Goal: Book appointment/travel/reservation

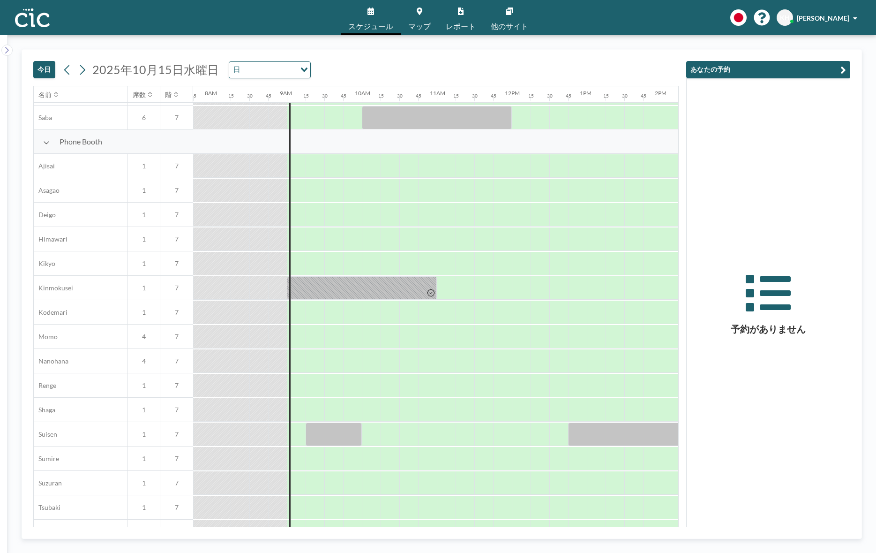
scroll to position [249, 581]
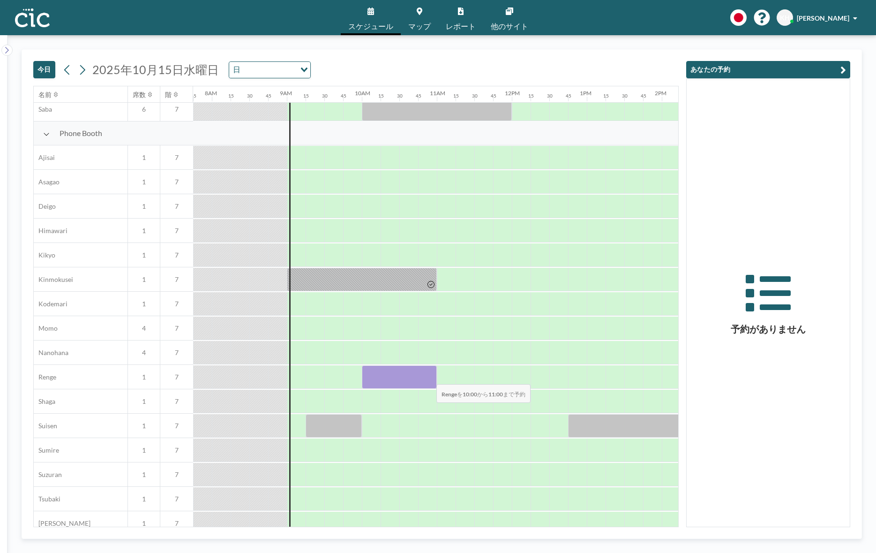
drag, startPoint x: 372, startPoint y: 375, endPoint x: 429, endPoint y: 378, distance: 56.8
click at [429, 378] on div at bounding box center [399, 376] width 75 height 23
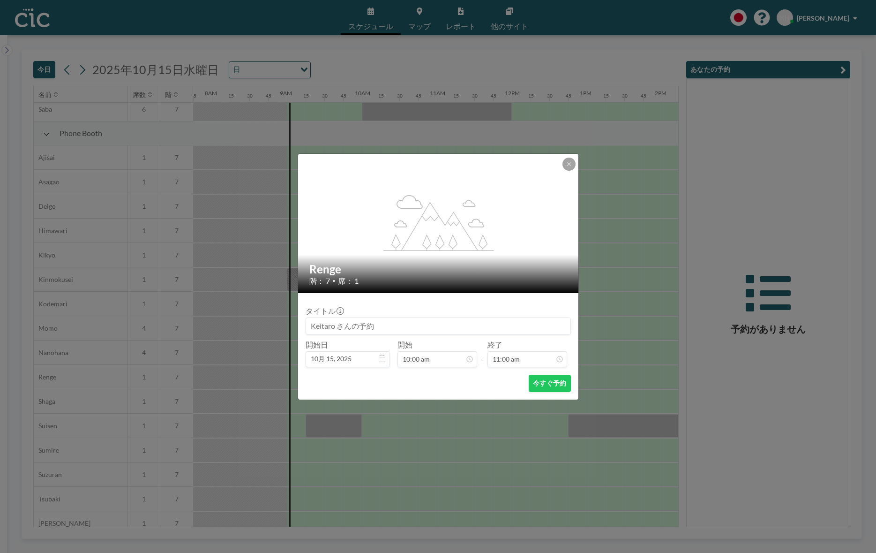
scroll to position [50, 0]
click at [535, 379] on button "今すぐ予約" at bounding box center [550, 383] width 42 height 17
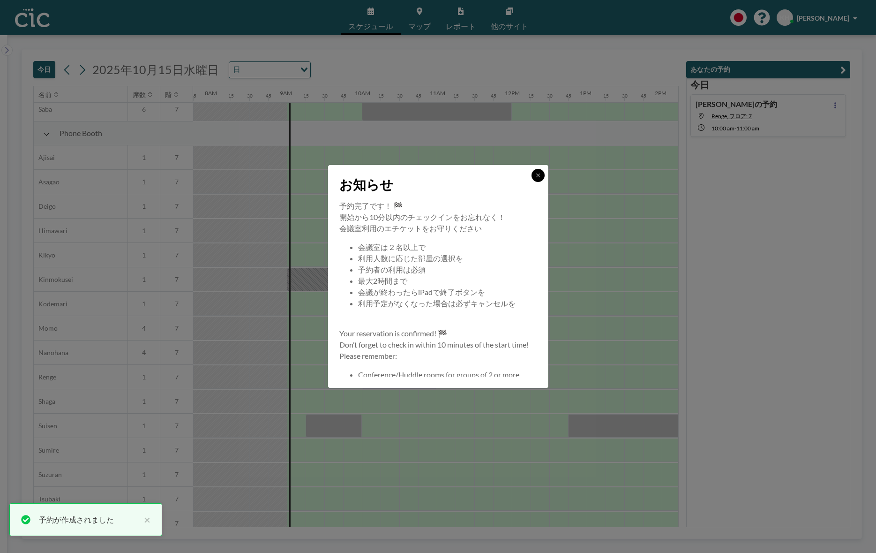
click at [536, 179] on button at bounding box center [538, 175] width 13 height 13
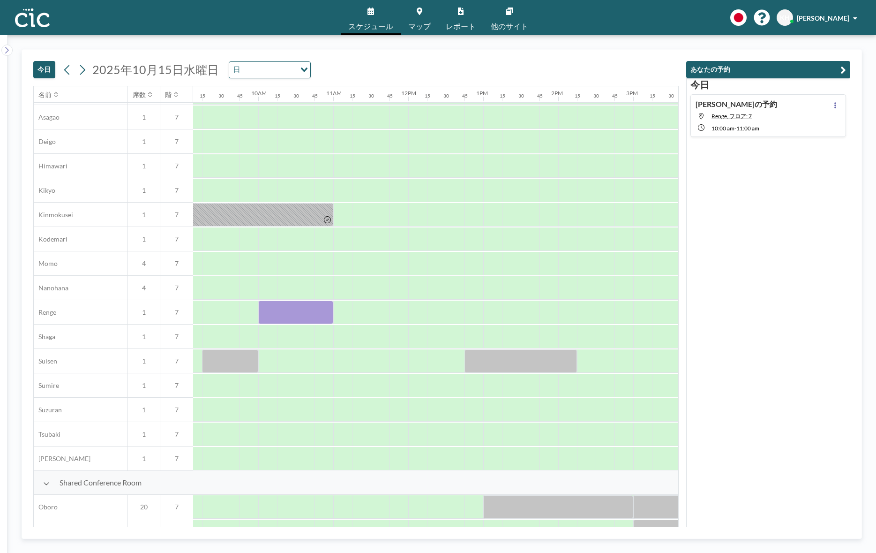
scroll to position [314, 688]
drag, startPoint x: 563, startPoint y: 291, endPoint x: 623, endPoint y: 288, distance: 60.5
click at [623, 288] on div at bounding box center [592, 287] width 75 height 23
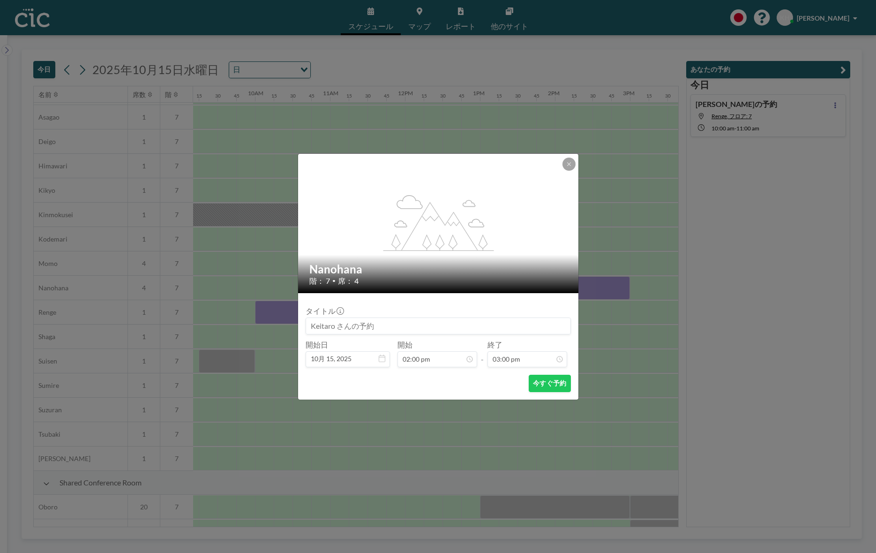
click at [423, 329] on input at bounding box center [438, 326] width 264 height 16
type input "ほ"
type input "帆に風"
click at [540, 381] on button "今すぐ予約" at bounding box center [550, 383] width 42 height 17
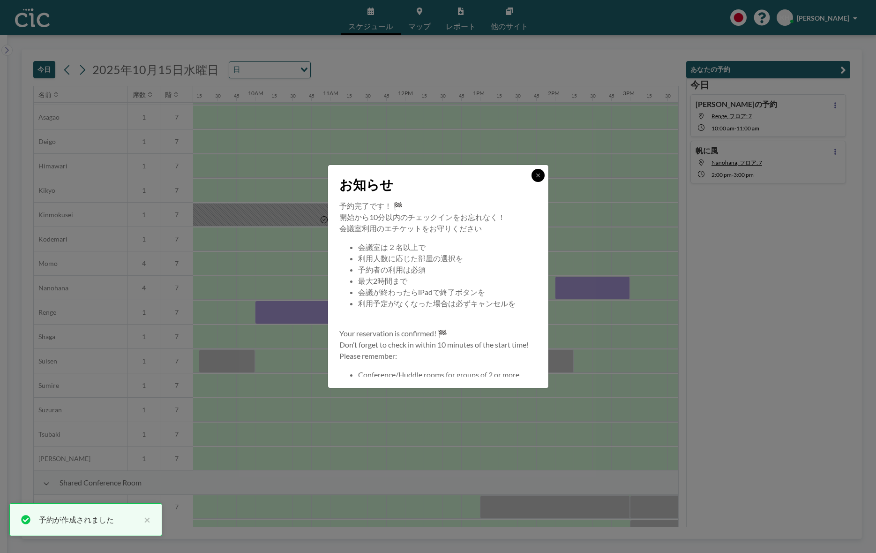
click at [540, 178] on button at bounding box center [538, 175] width 13 height 13
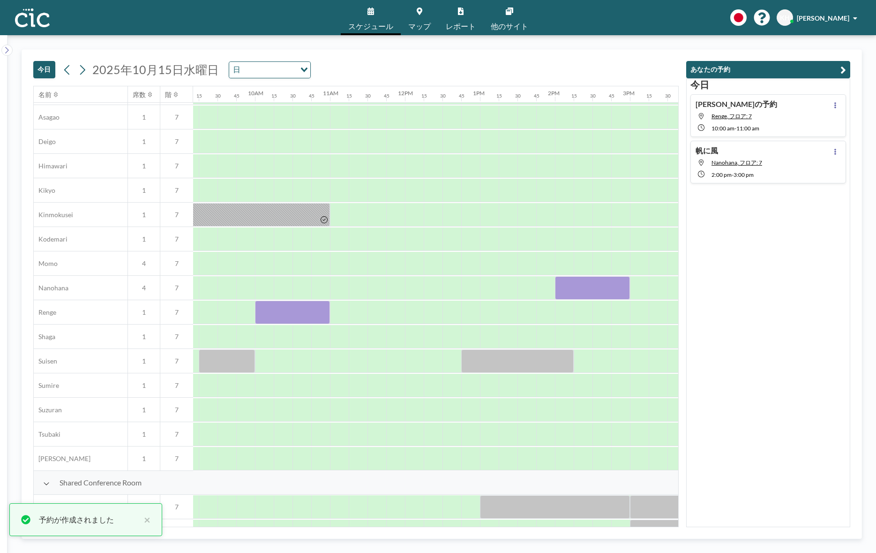
click at [479, 61] on div "[DATE] [DATE] 日 Loading..." at bounding box center [355, 68] width 645 height 36
click at [834, 104] on icon at bounding box center [835, 105] width 4 height 6
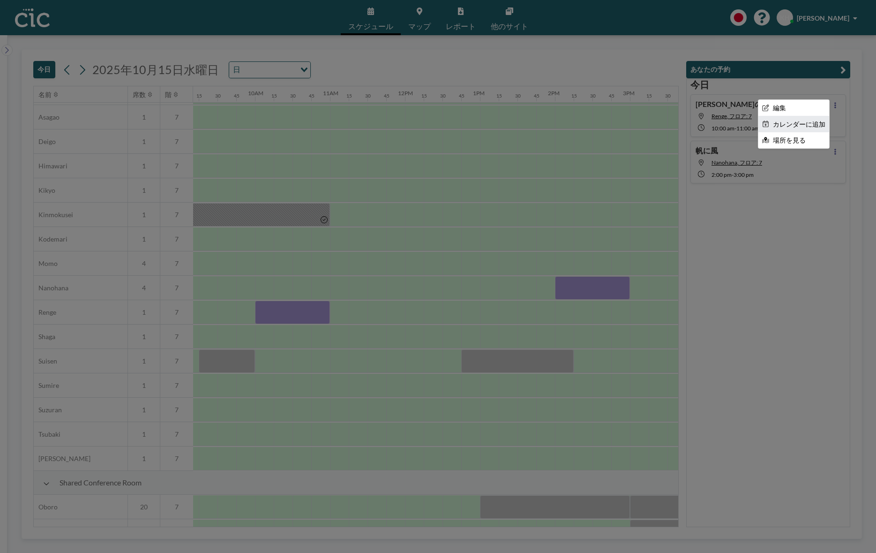
click at [810, 122] on li "カレンダーに追加" at bounding box center [793, 124] width 71 height 16
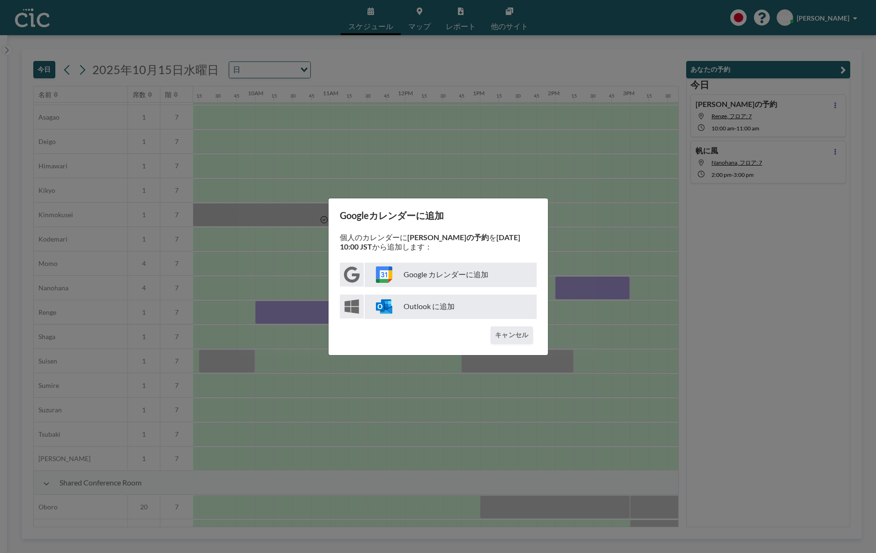
click at [444, 275] on p "Google カレンダーに追加" at bounding box center [451, 275] width 172 height 24
click at [615, 325] on div "Googleカレンダーに追加 個人のカレンダーに [PERSON_NAME]の予約 を [DATE] 10:00 JST から追加します： Google カレ…" at bounding box center [438, 276] width 876 height 553
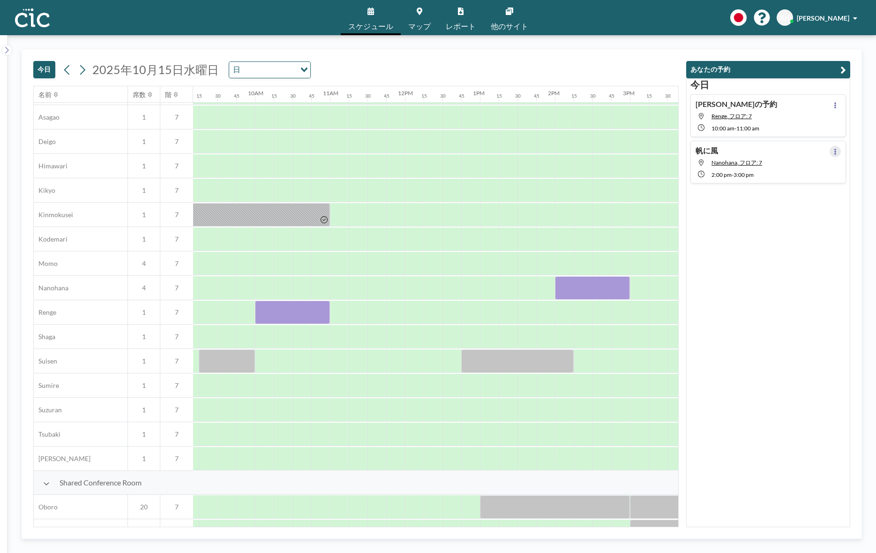
click at [835, 153] on icon at bounding box center [835, 152] width 2 height 6
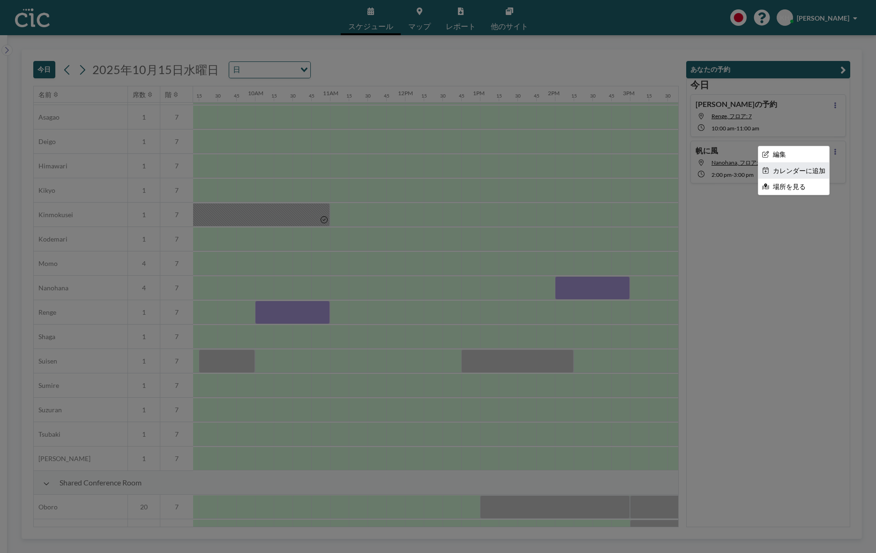
click at [806, 167] on li "カレンダーに追加" at bounding box center [793, 171] width 71 height 16
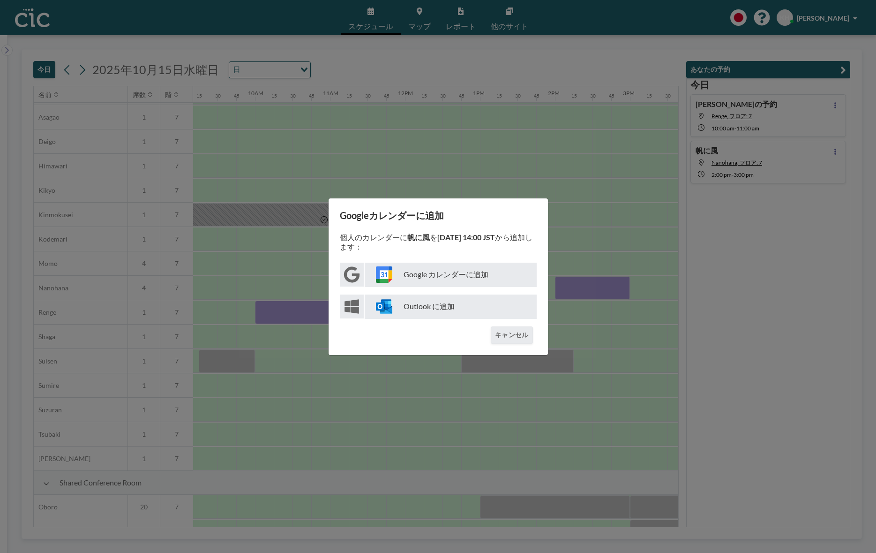
click at [453, 270] on p "Google カレンダーに追加" at bounding box center [451, 275] width 172 height 24
